Goal: Information Seeking & Learning: Learn about a topic

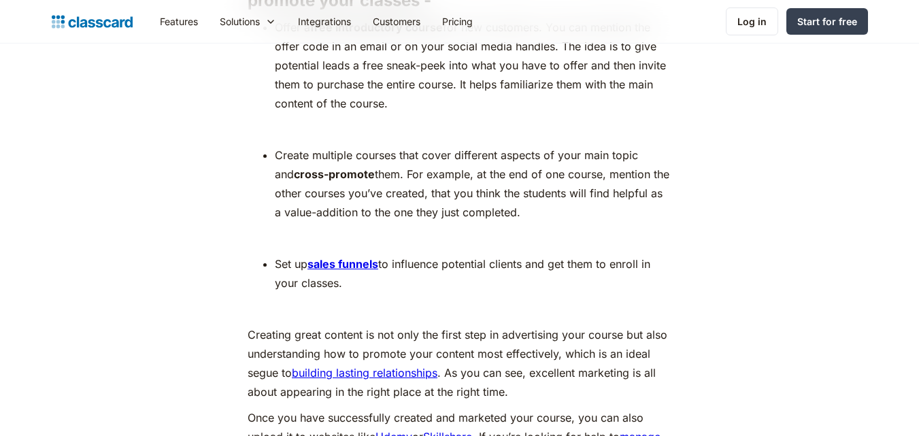
scroll to position [5900, 0]
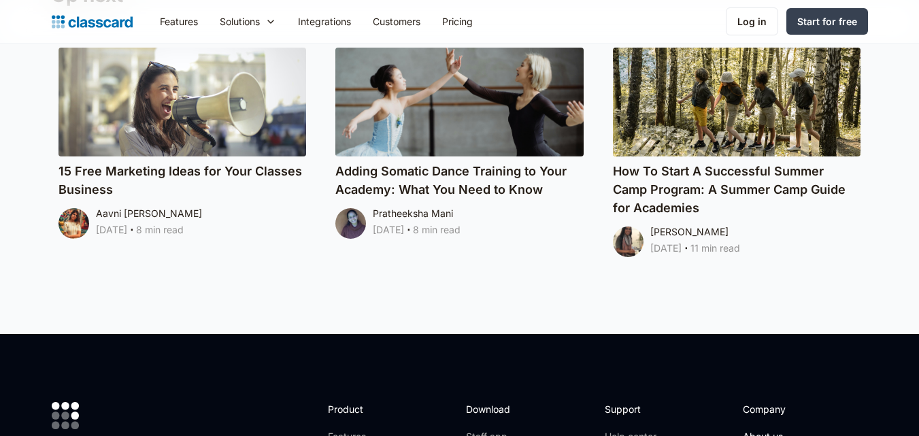
scroll to position [7268, 0]
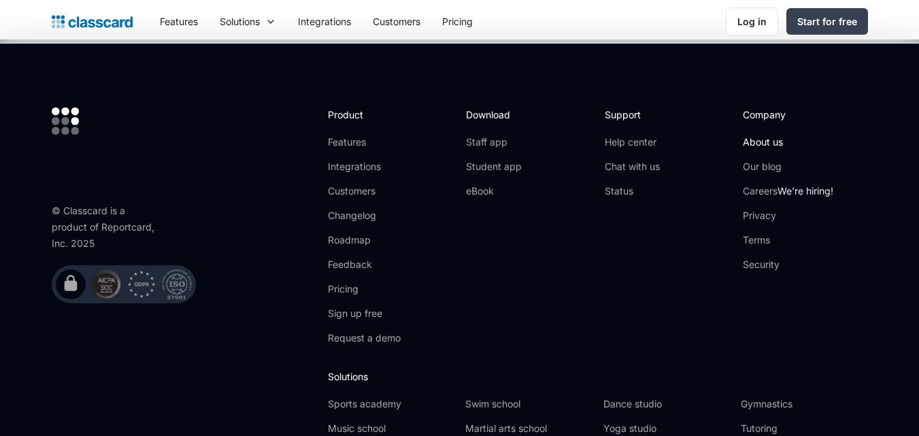
click at [762, 135] on link "About us" at bounding box center [788, 142] width 90 height 14
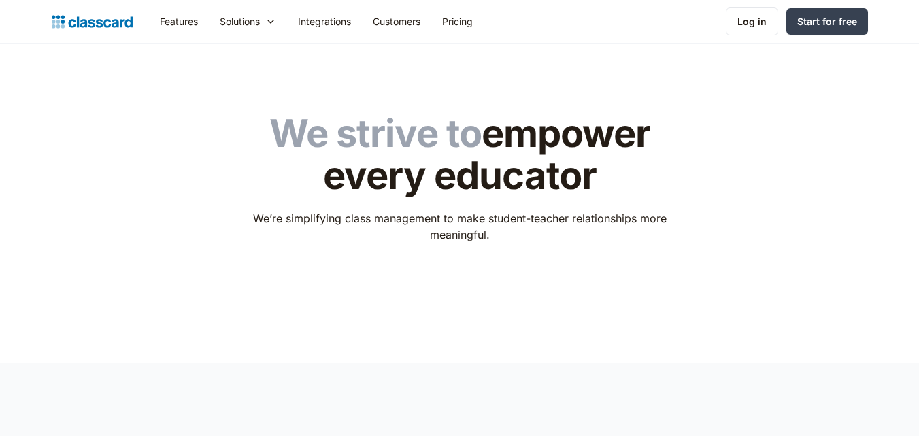
click at [601, 83] on header "We strive to empower every educator We’re simplifying class management to make …" at bounding box center [459, 203] width 919 height 319
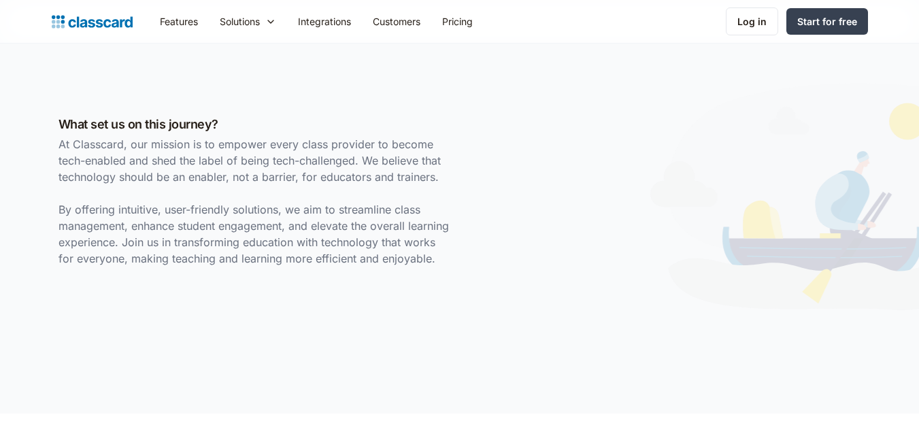
scroll to position [4698, 0]
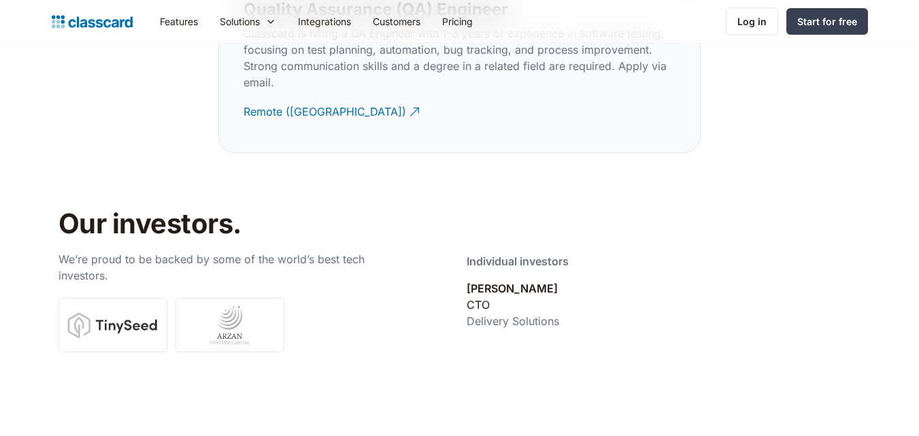
click at [646, 252] on div "Individual investors Sharmil Shah CTO Delivery Solutions" at bounding box center [664, 291] width 394 height 87
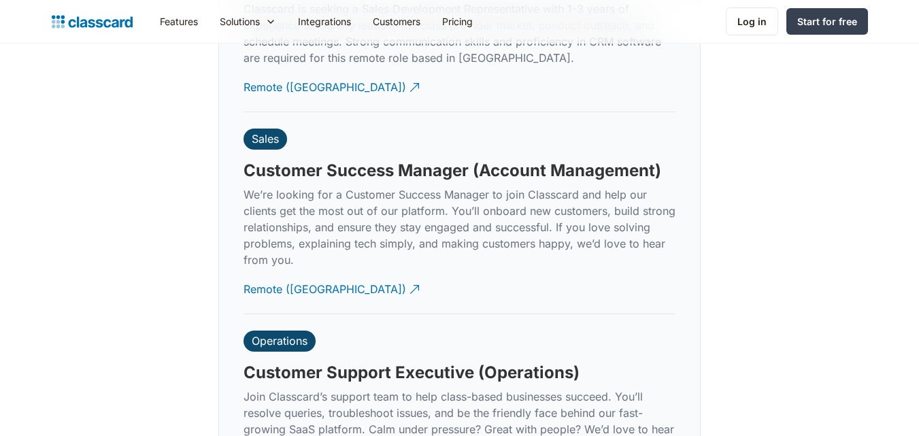
scroll to position [3791, 0]
